Goal: Transaction & Acquisition: Purchase product/service

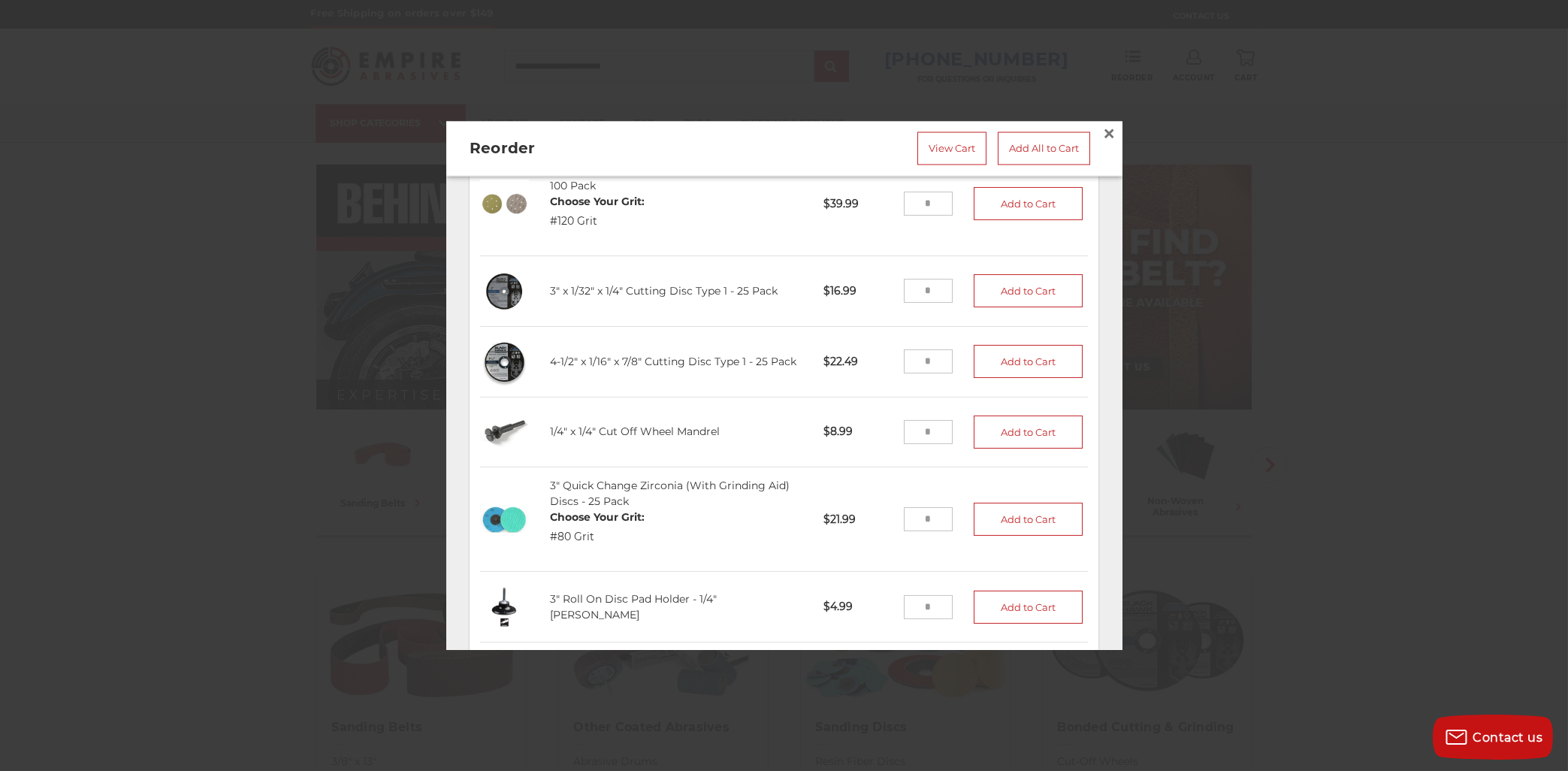
scroll to position [1887, 0]
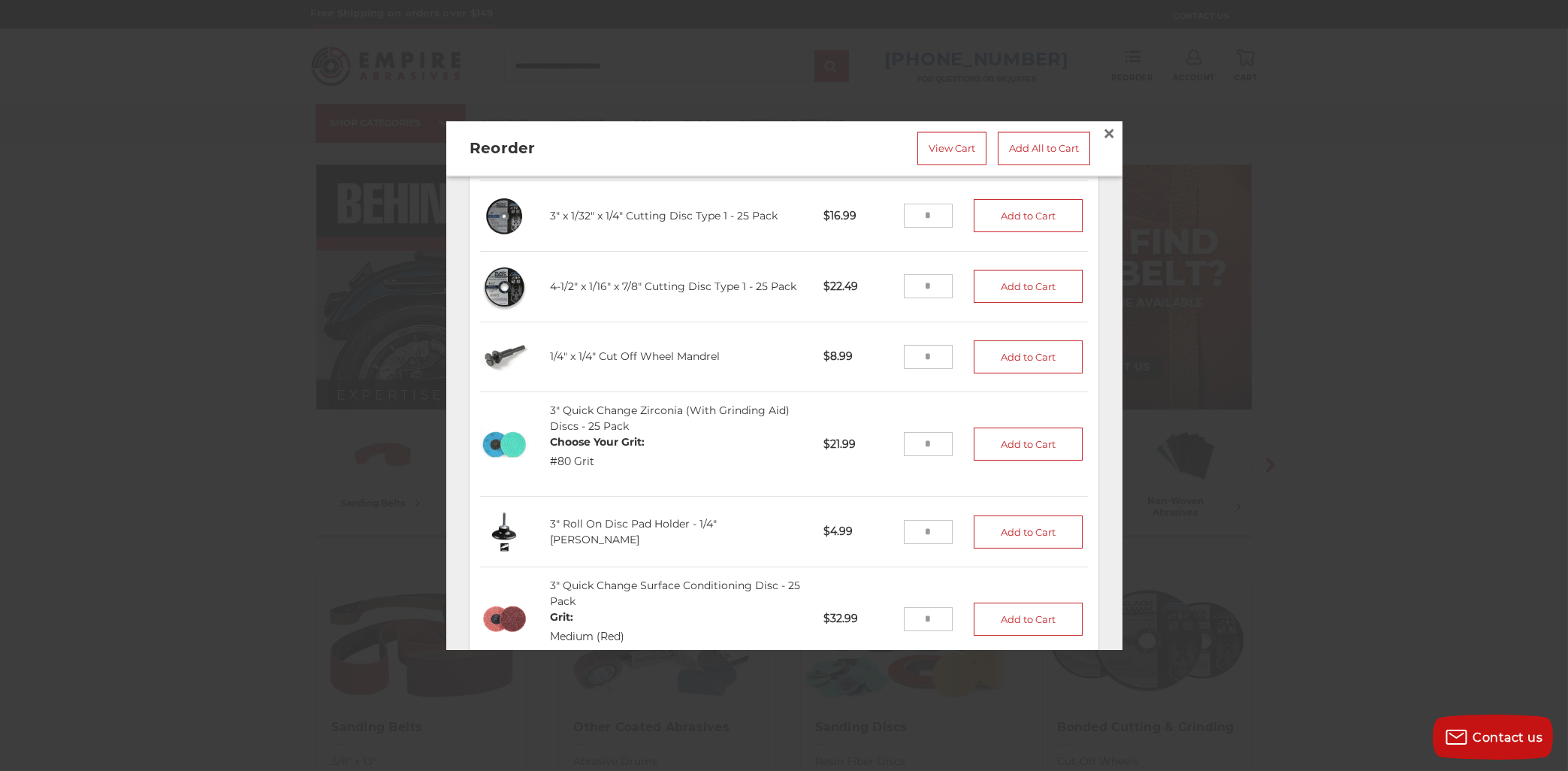
click at [927, 359] on input "tel" at bounding box center [928, 355] width 49 height 24
type input "*"
click at [1022, 360] on button "Add to Cart" at bounding box center [1028, 356] width 110 height 33
click at [937, 540] on input "tel" at bounding box center [928, 530] width 49 height 24
type input "*"
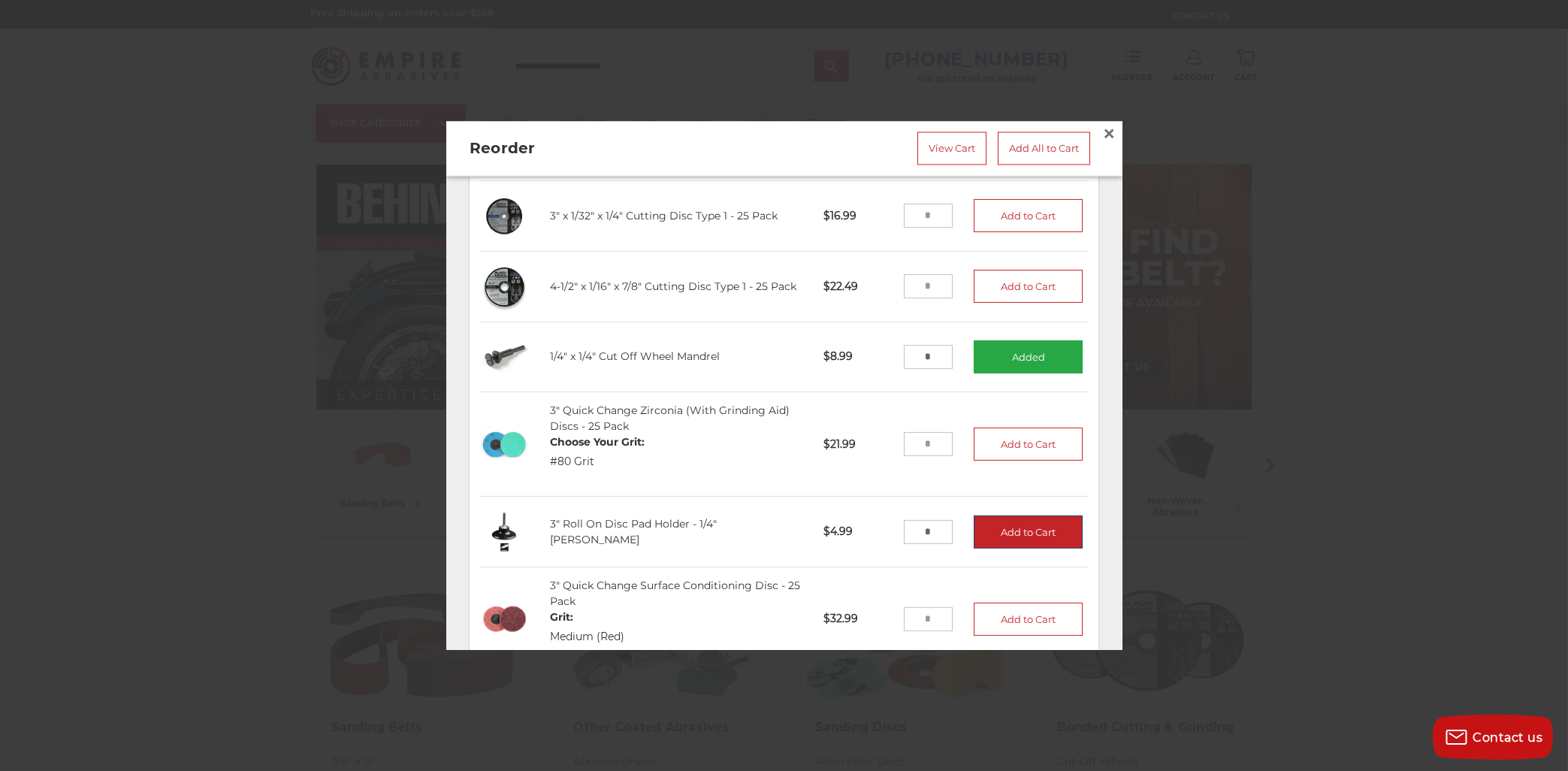
click at [1044, 536] on button "Add to Cart" at bounding box center [1028, 531] width 110 height 33
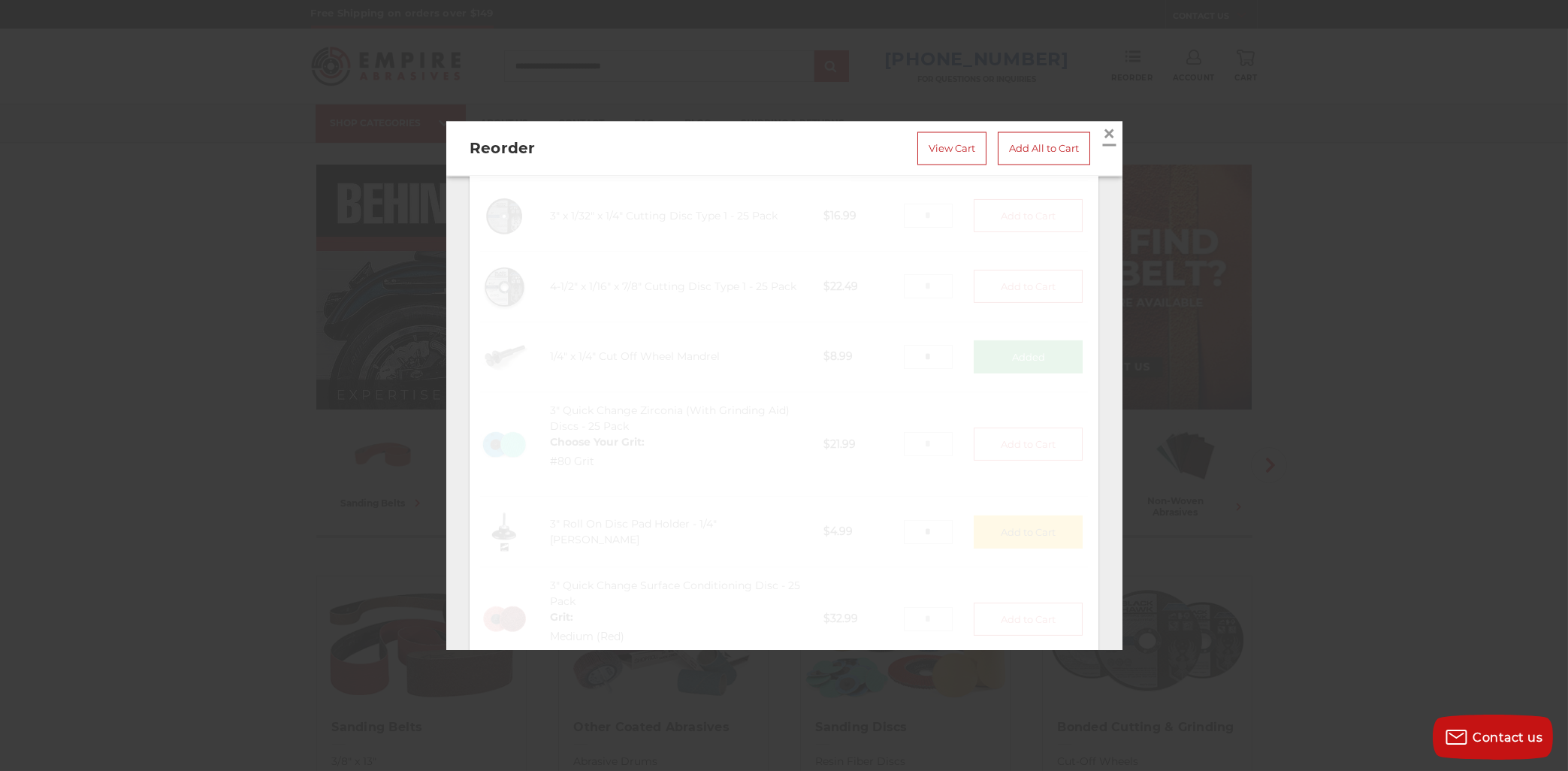
click at [1109, 134] on span "×" at bounding box center [1109, 134] width 14 height 29
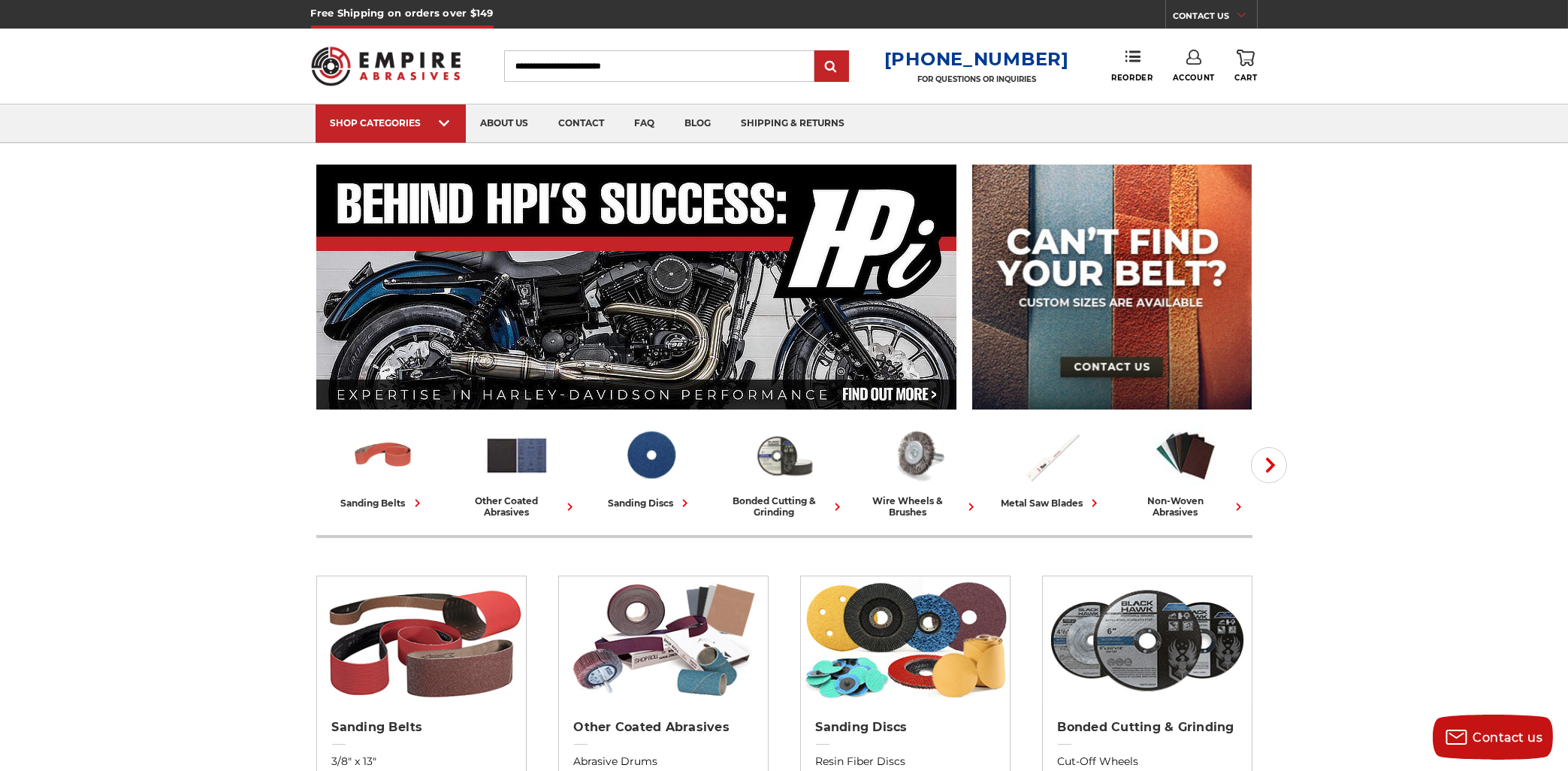
click at [1244, 65] on use at bounding box center [1245, 57] width 18 height 17
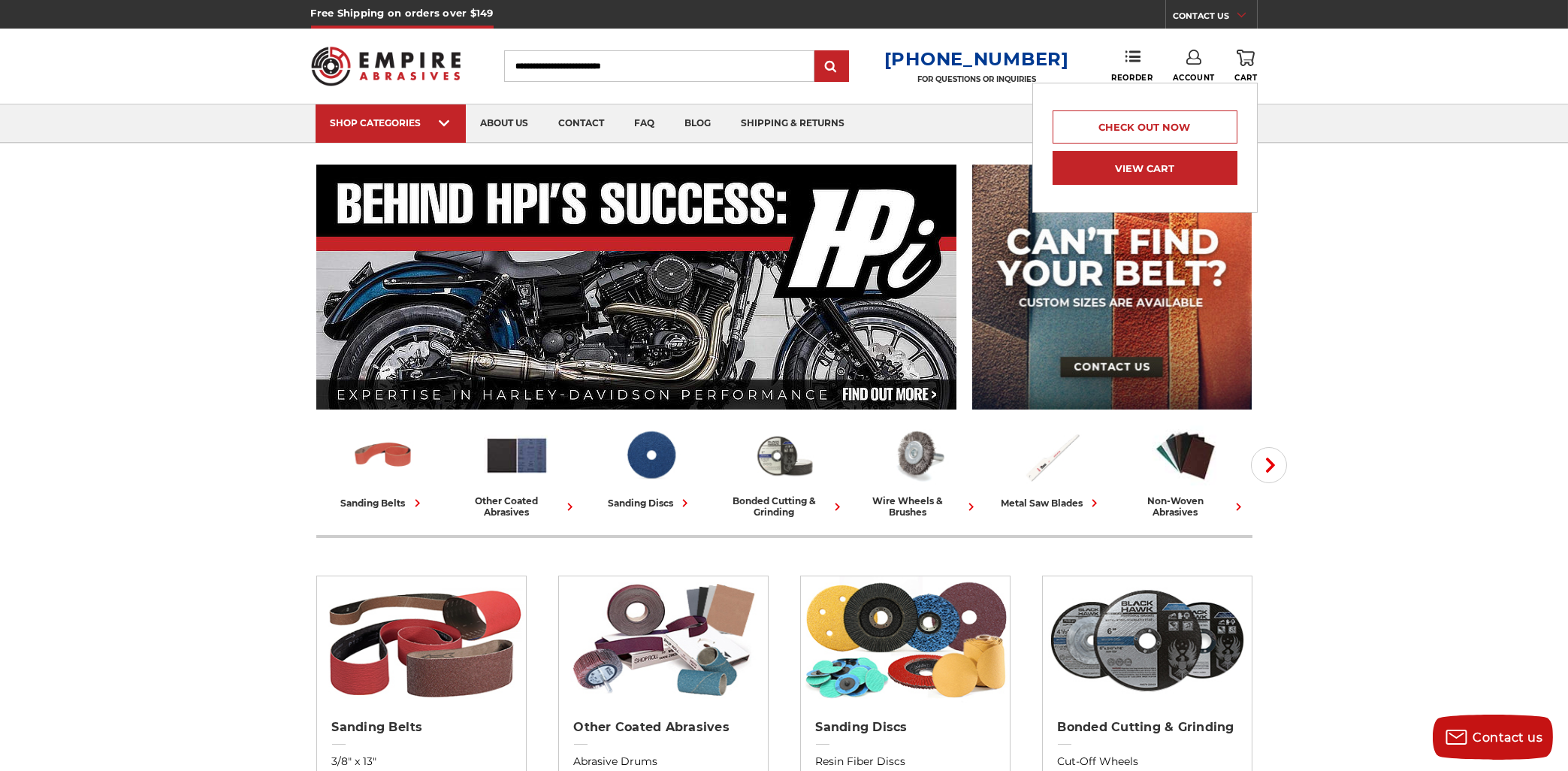
click at [1152, 171] on link "View Cart" at bounding box center [1145, 167] width 185 height 34
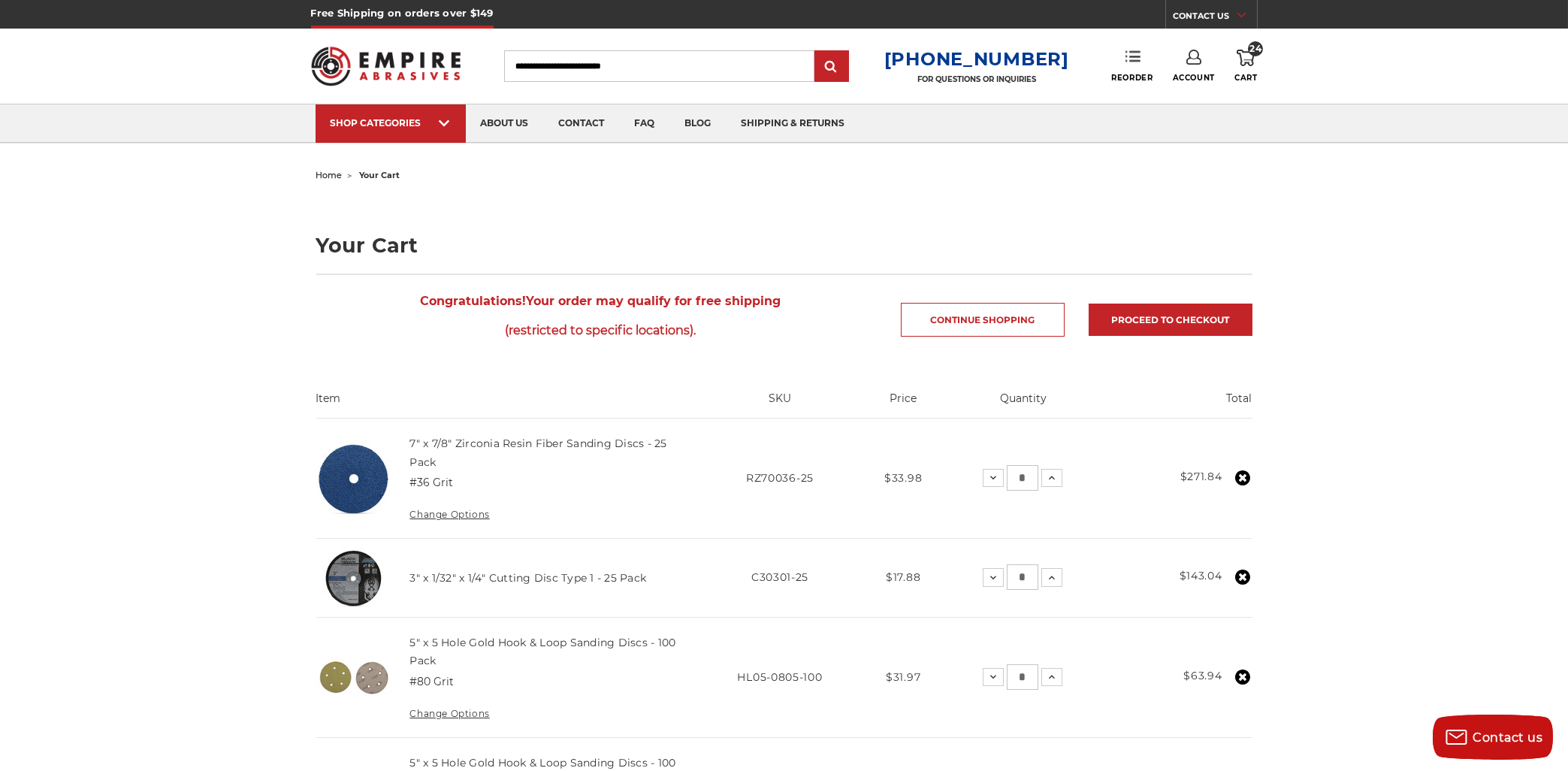
click at [1151, 69] on link "Reorder" at bounding box center [1132, 65] width 42 height 32
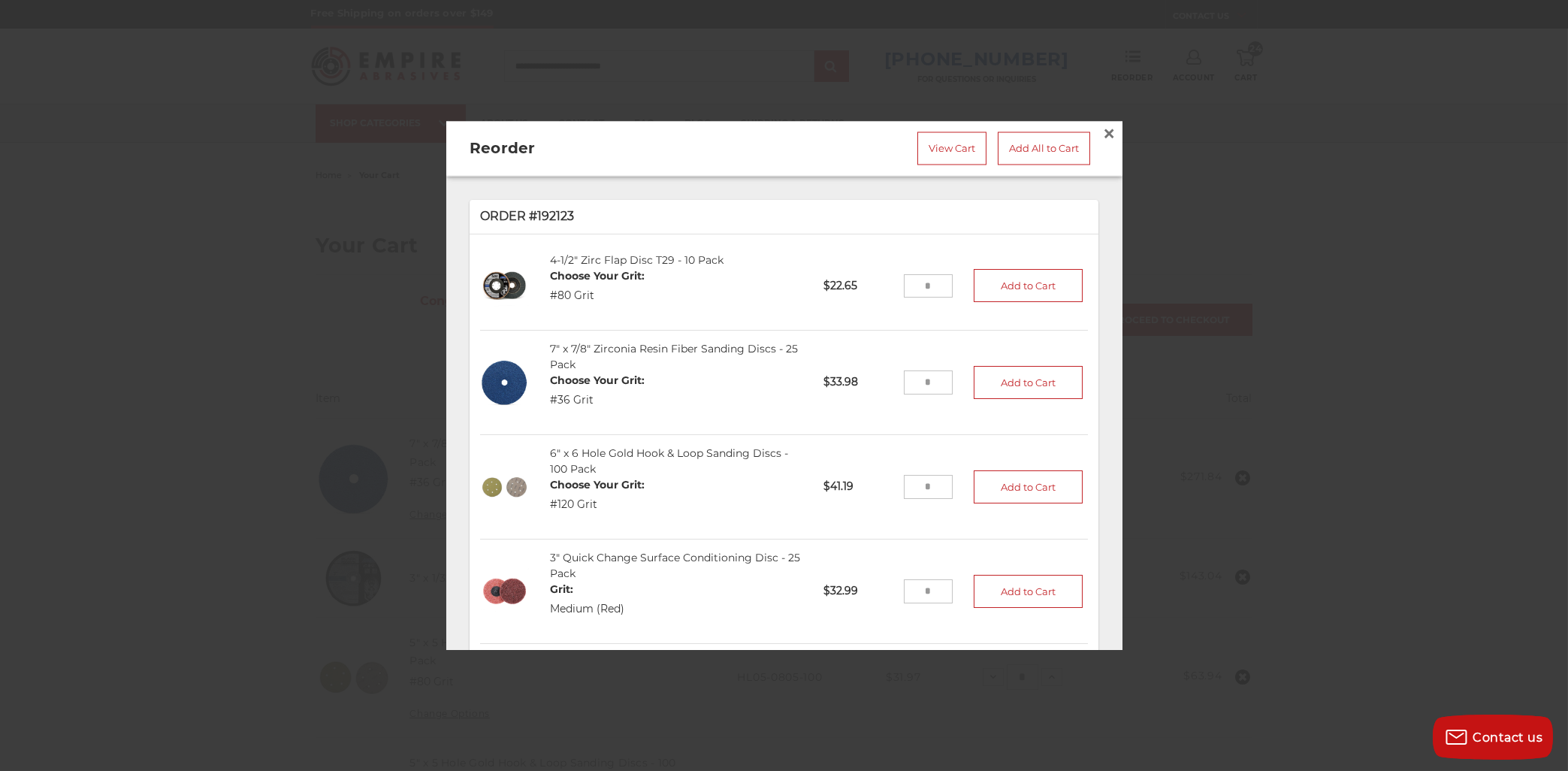
click at [929, 286] on input "tel" at bounding box center [928, 285] width 49 height 24
click at [972, 151] on link "View Cart" at bounding box center [951, 149] width 69 height 33
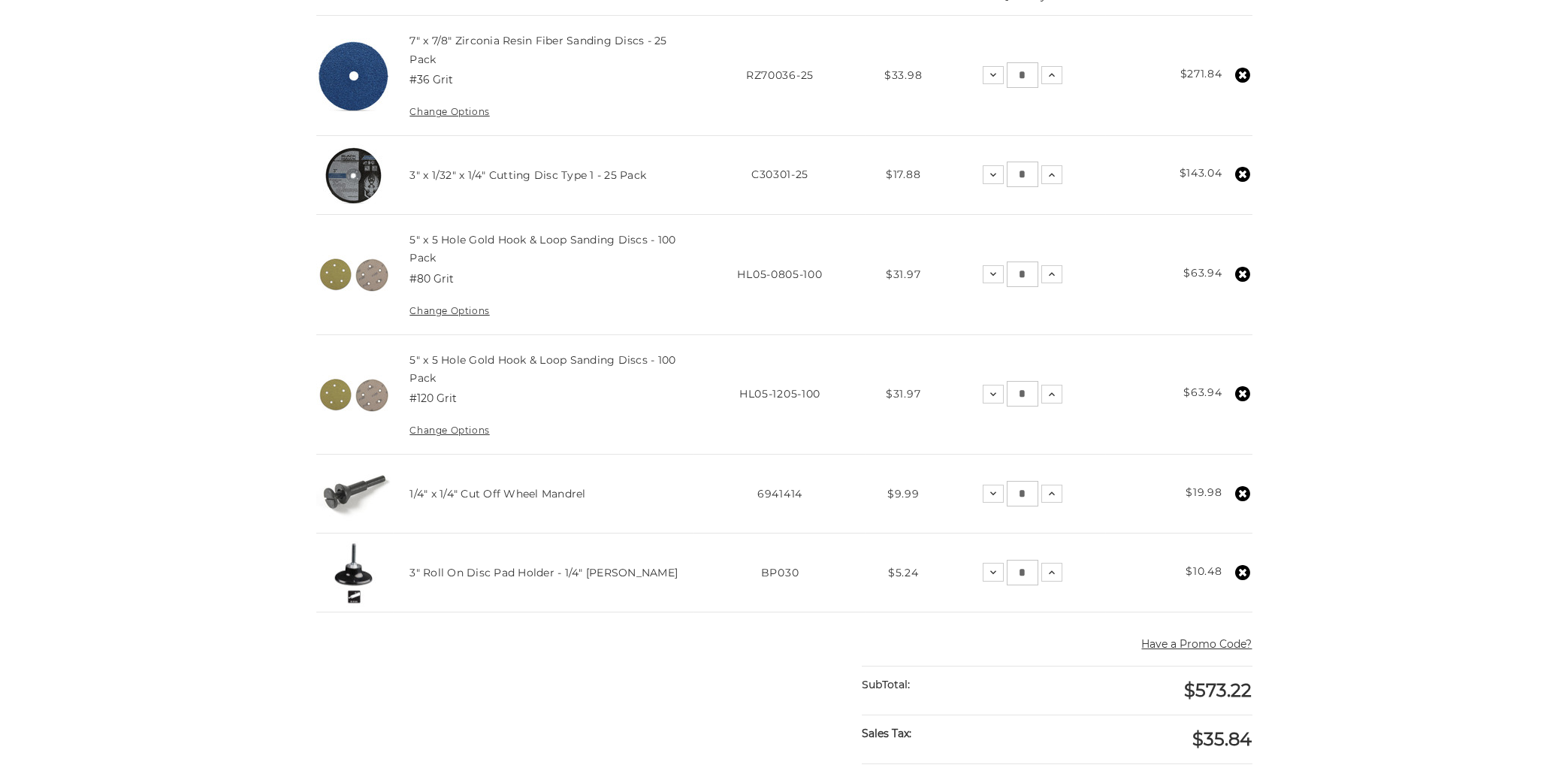
scroll to position [563, 0]
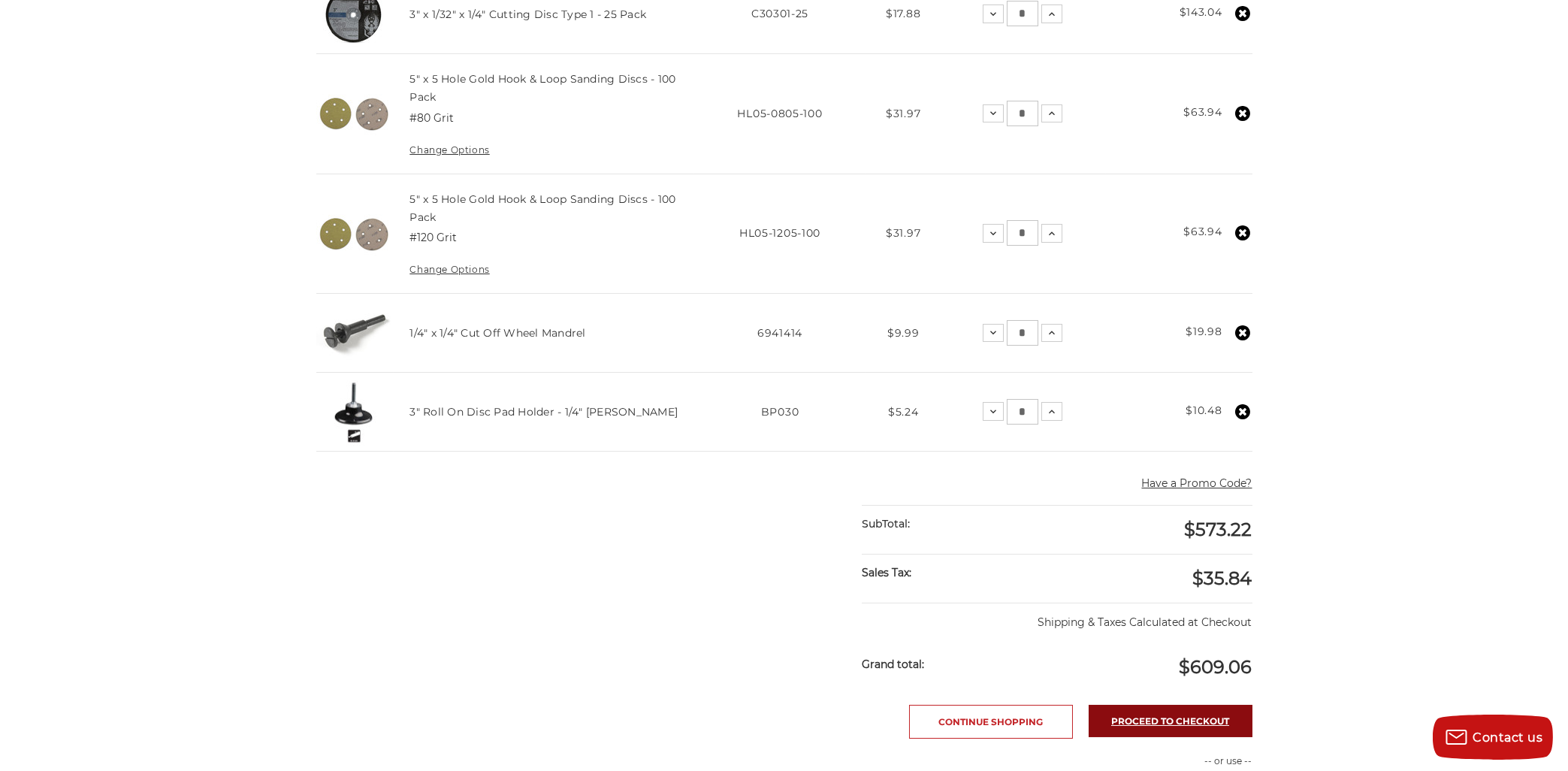
click at [1196, 717] on link "Proceed to checkout" at bounding box center [1171, 720] width 164 height 32
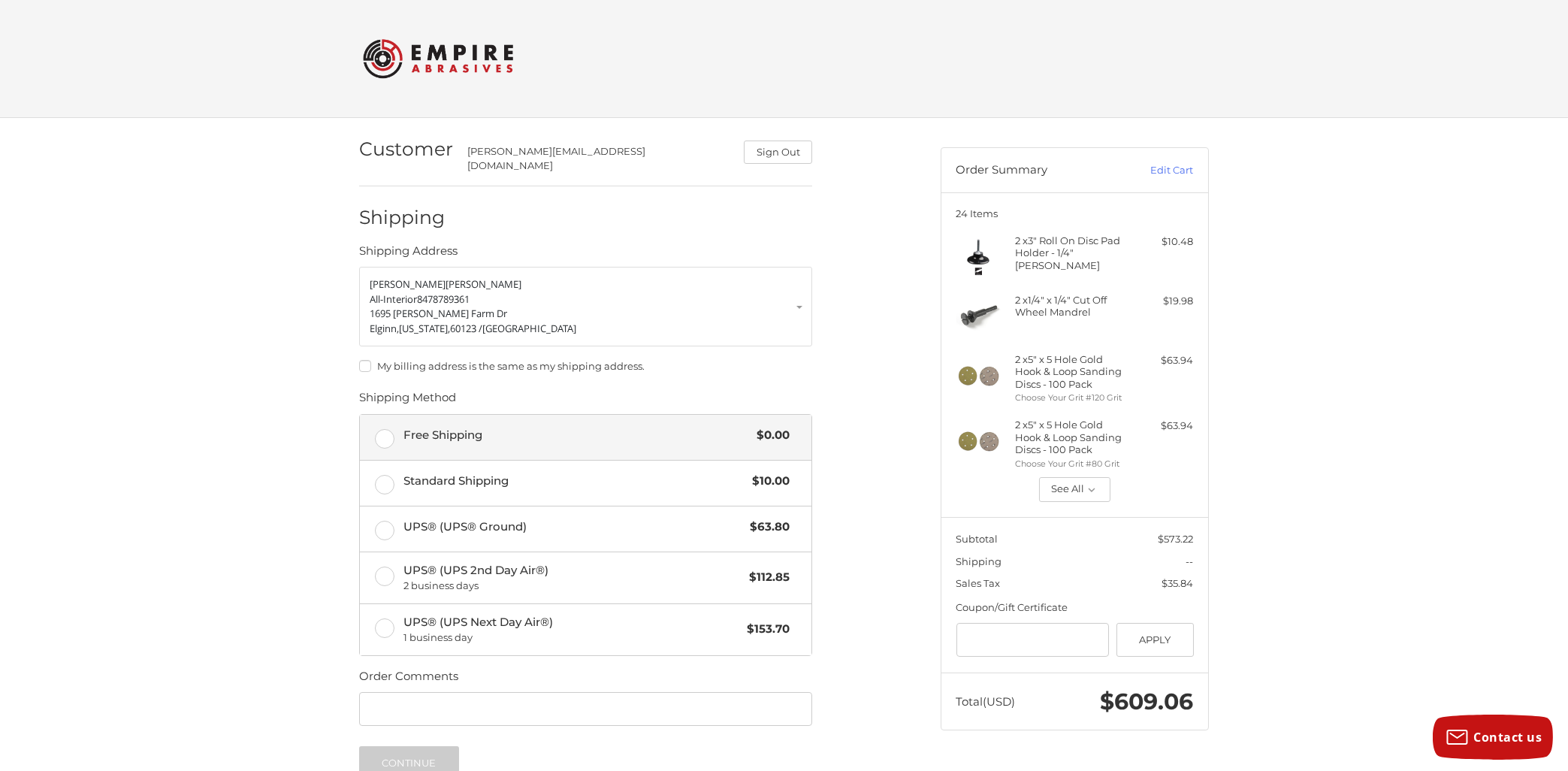
click at [383, 429] on label "Free Shipping $0.00" at bounding box center [585, 437] width 452 height 45
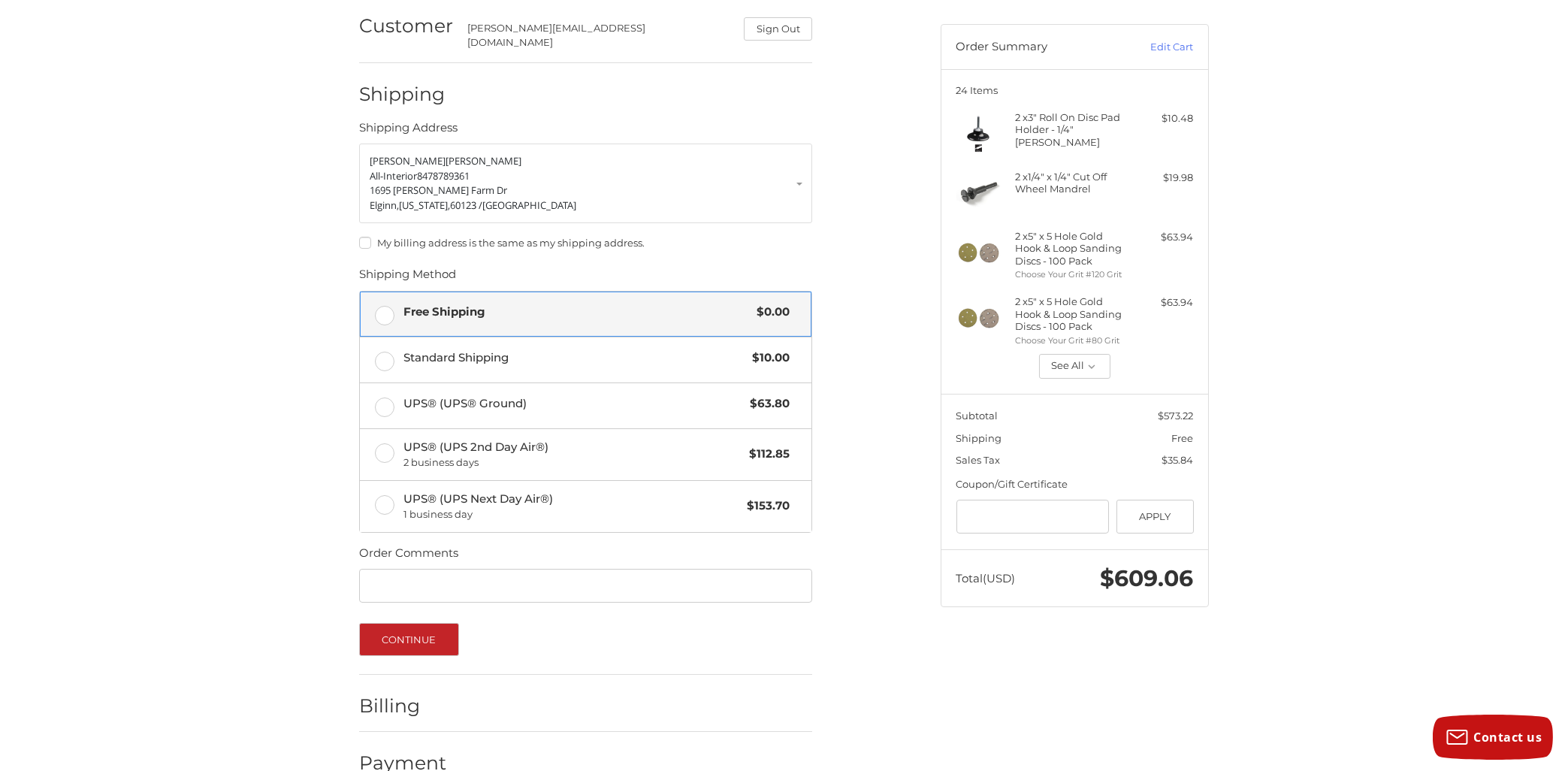
scroll to position [147, 0]
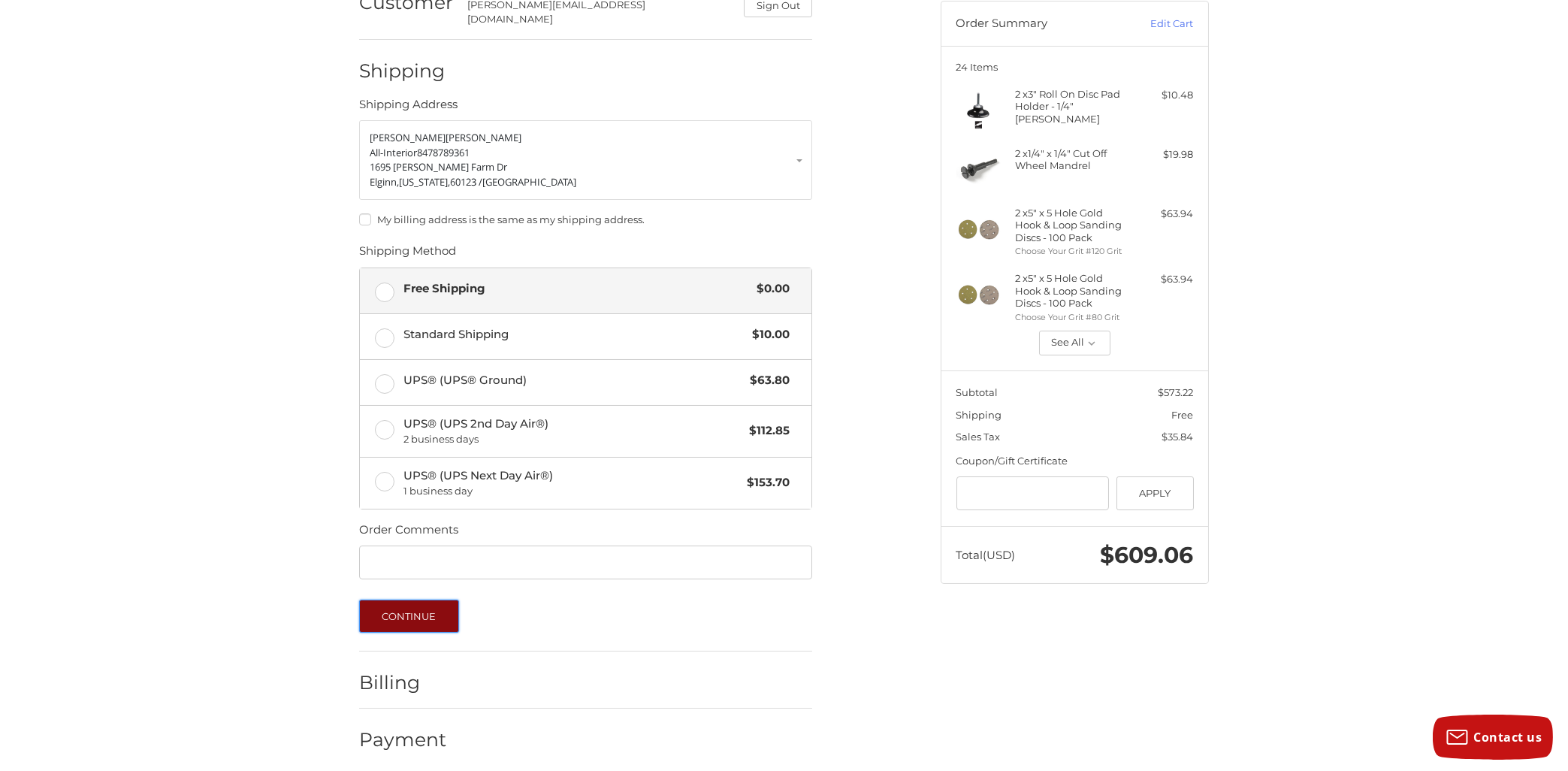
click at [416, 607] on button "Continue" at bounding box center [409, 616] width 100 height 33
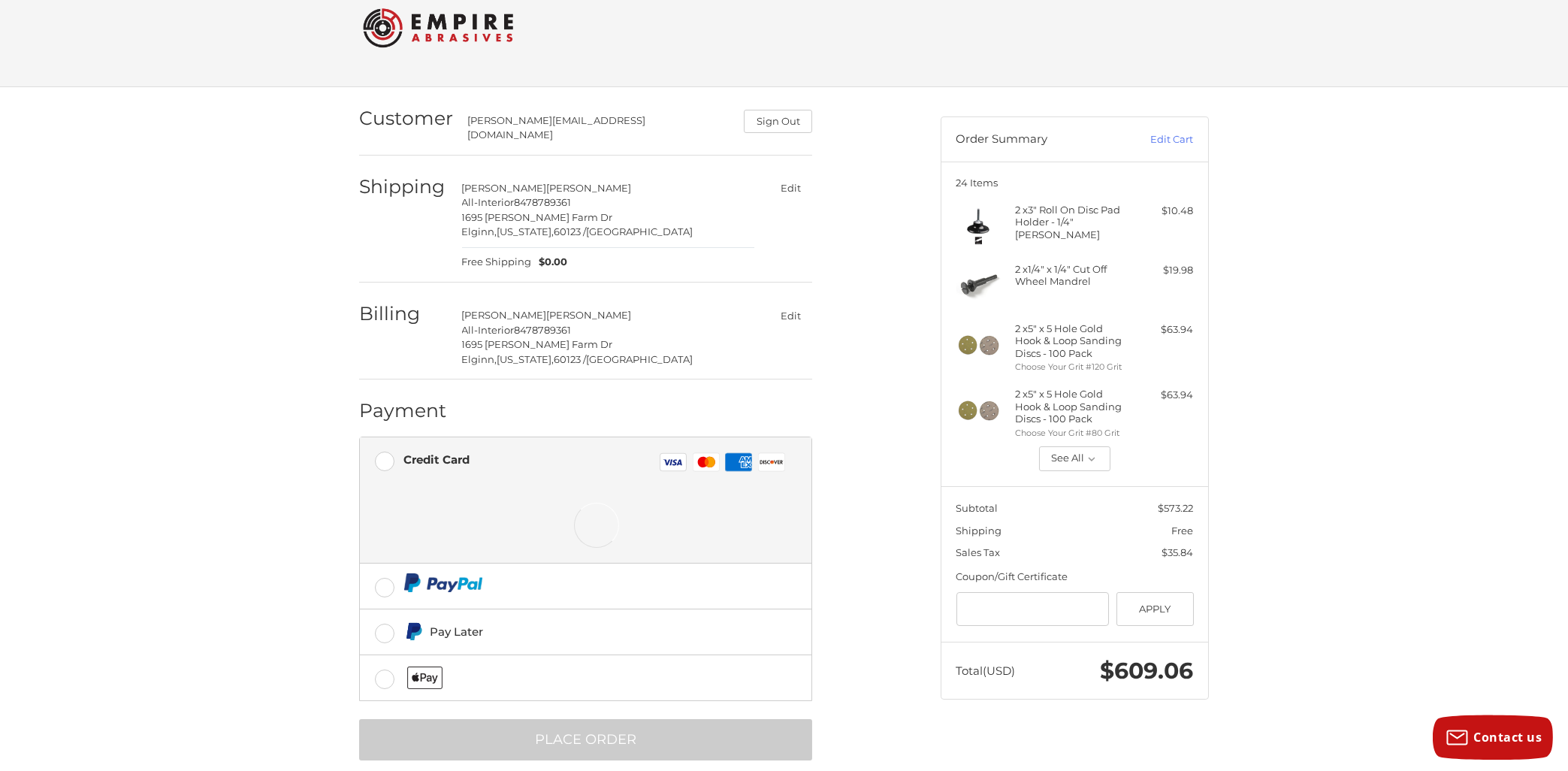
scroll to position [45, 0]
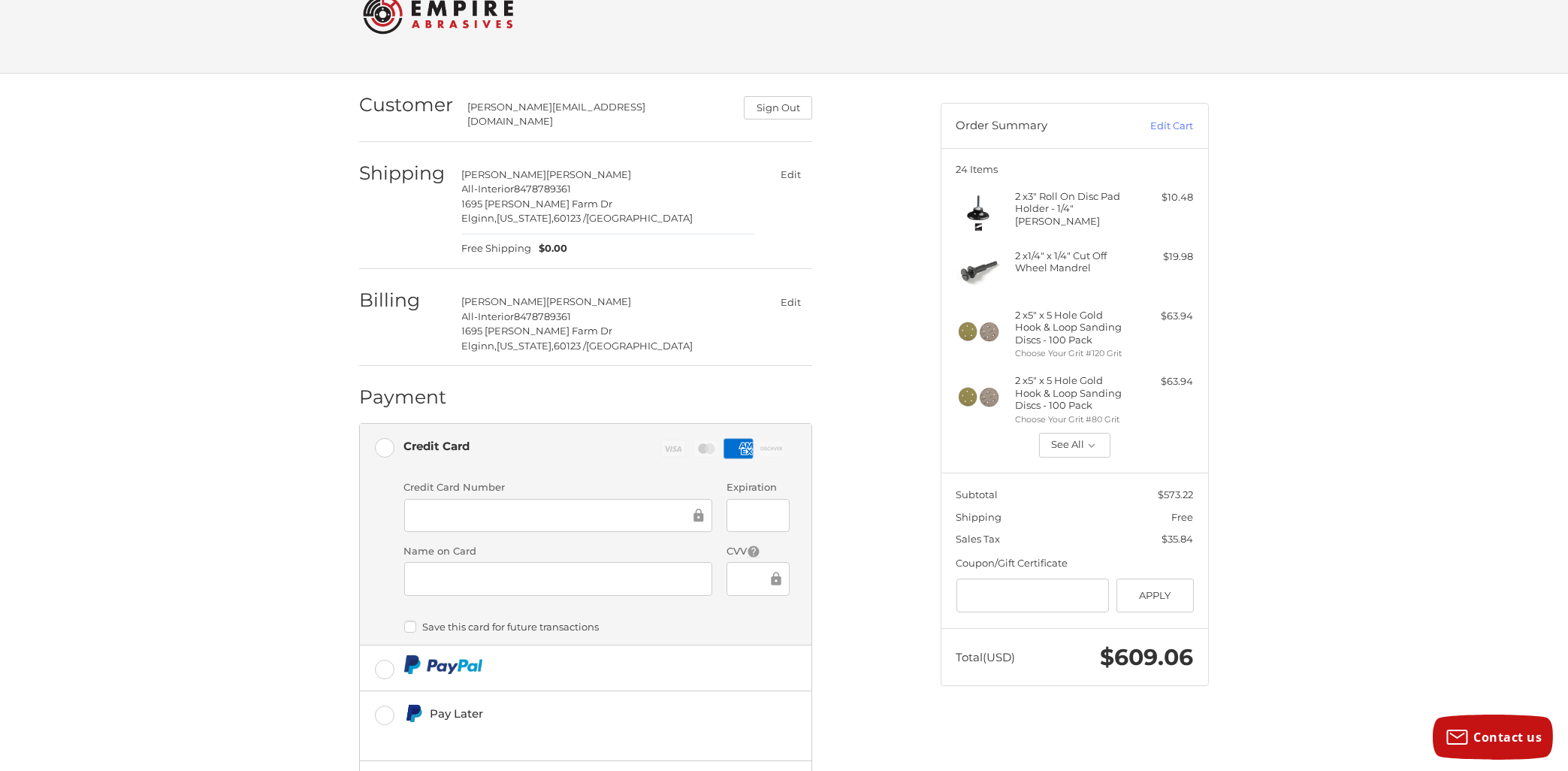
click at [686, 562] on div at bounding box center [558, 579] width 308 height 34
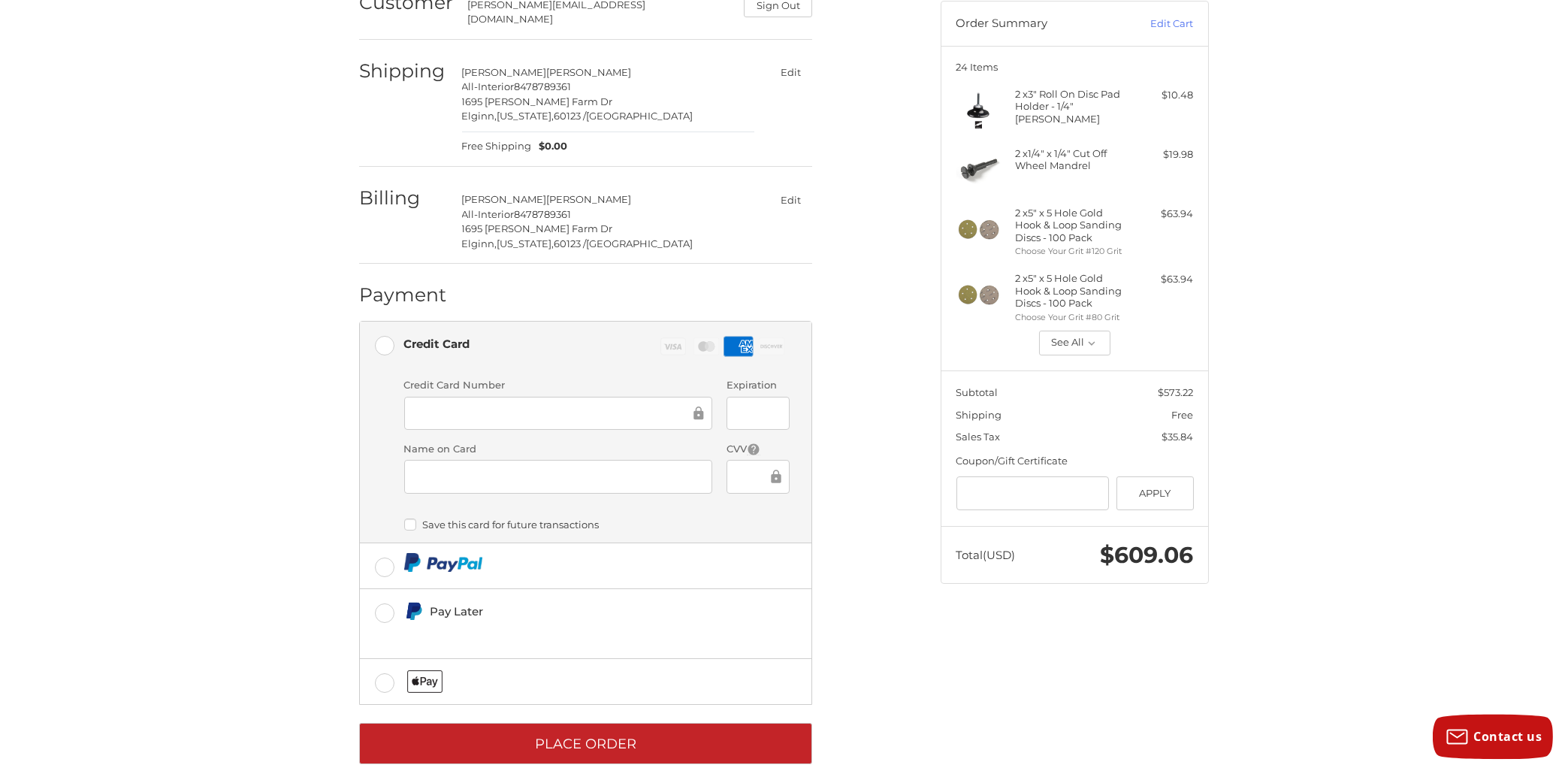
scroll to position [164, 0]
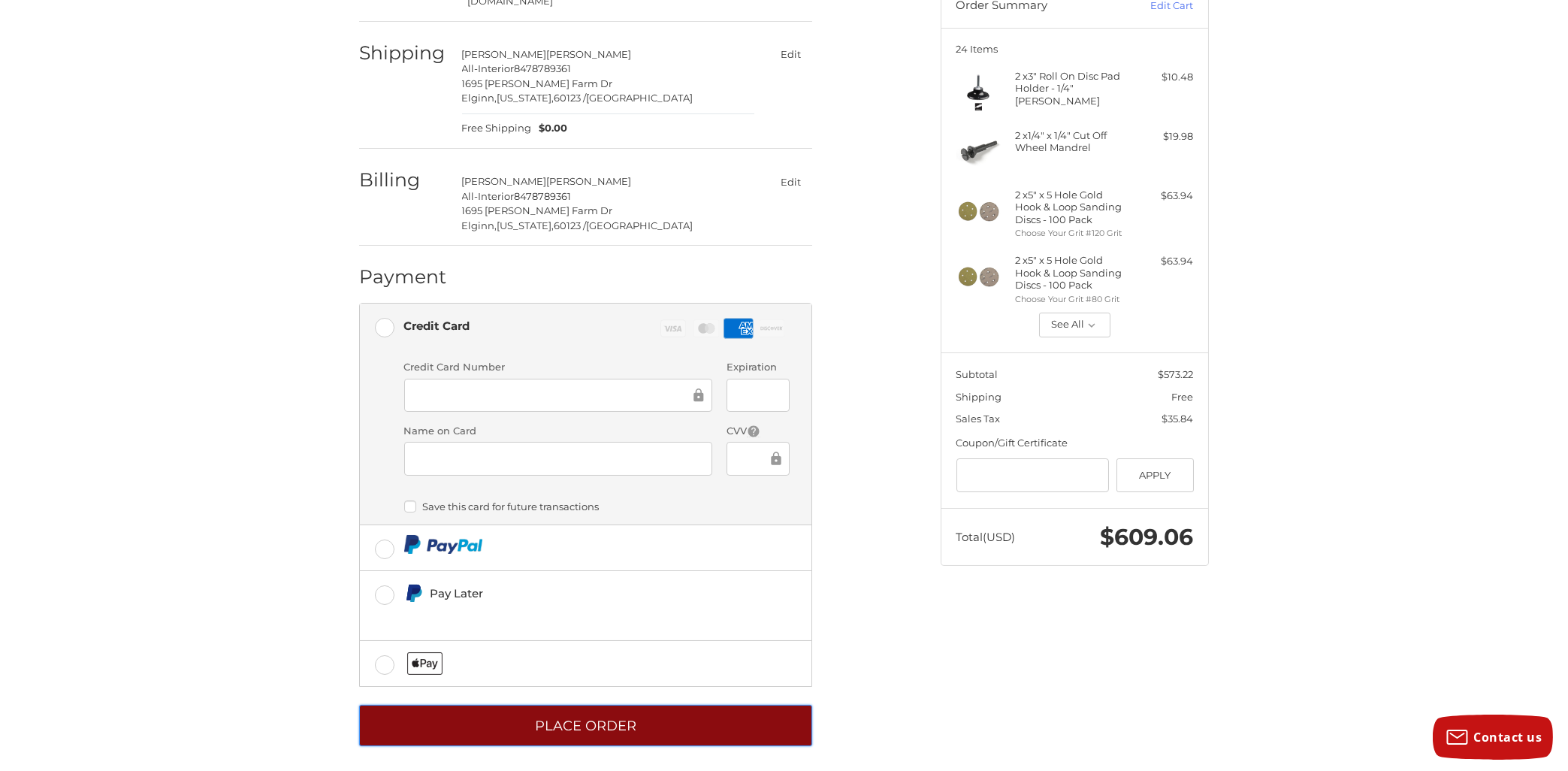
click at [602, 716] on button "Place Order" at bounding box center [586, 724] width 453 height 42
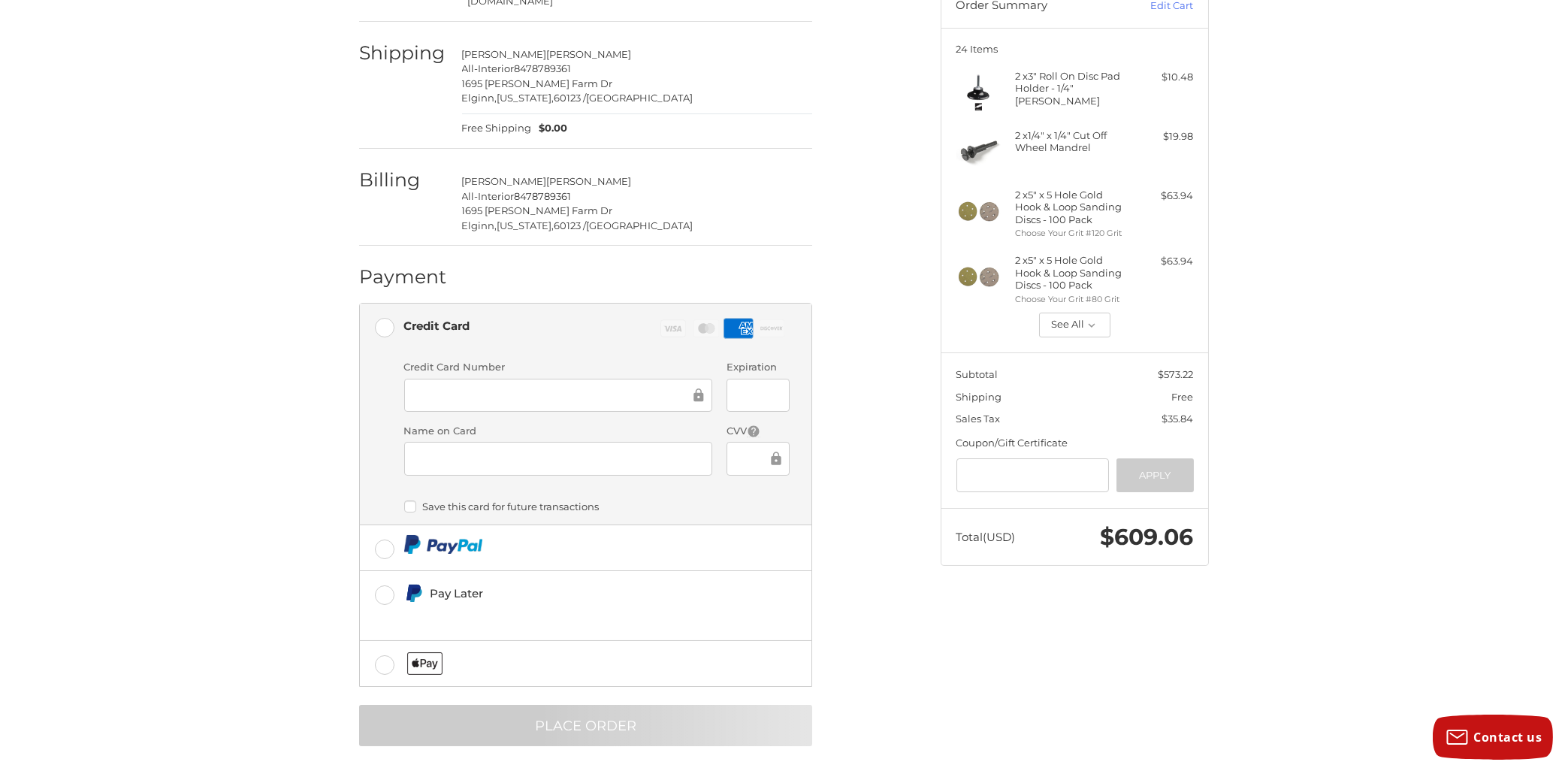
scroll to position [0, 0]
